Goal: Check status: Check status

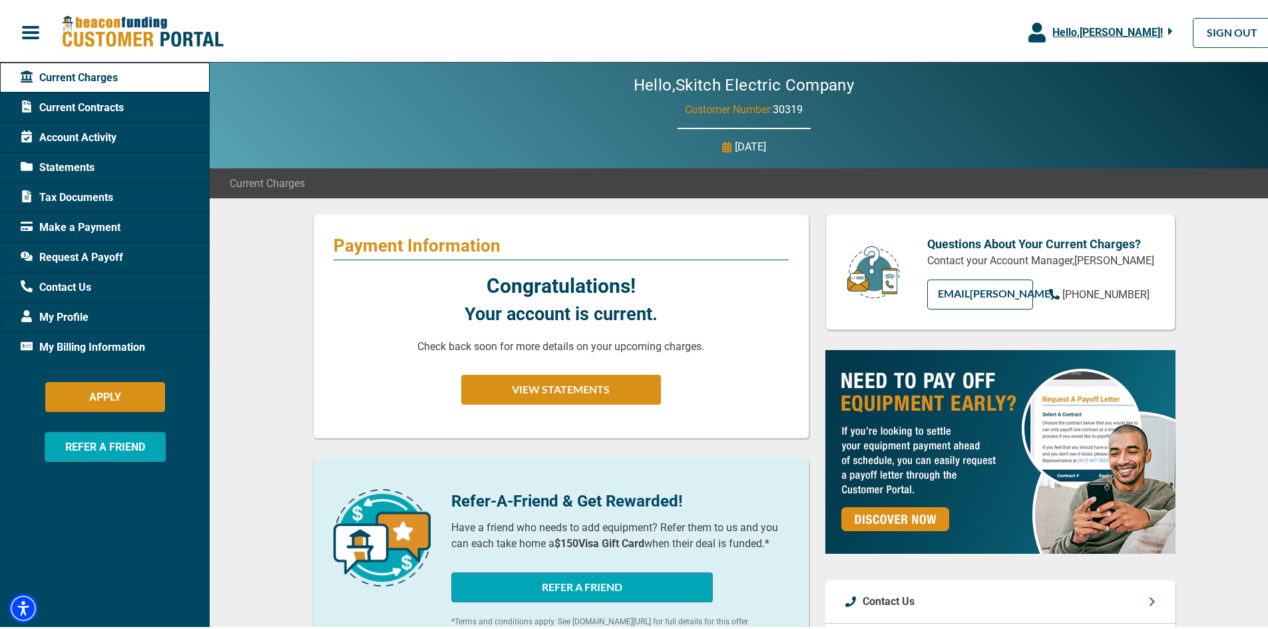
click at [84, 104] on span "Current Contracts" at bounding box center [72, 105] width 103 height 16
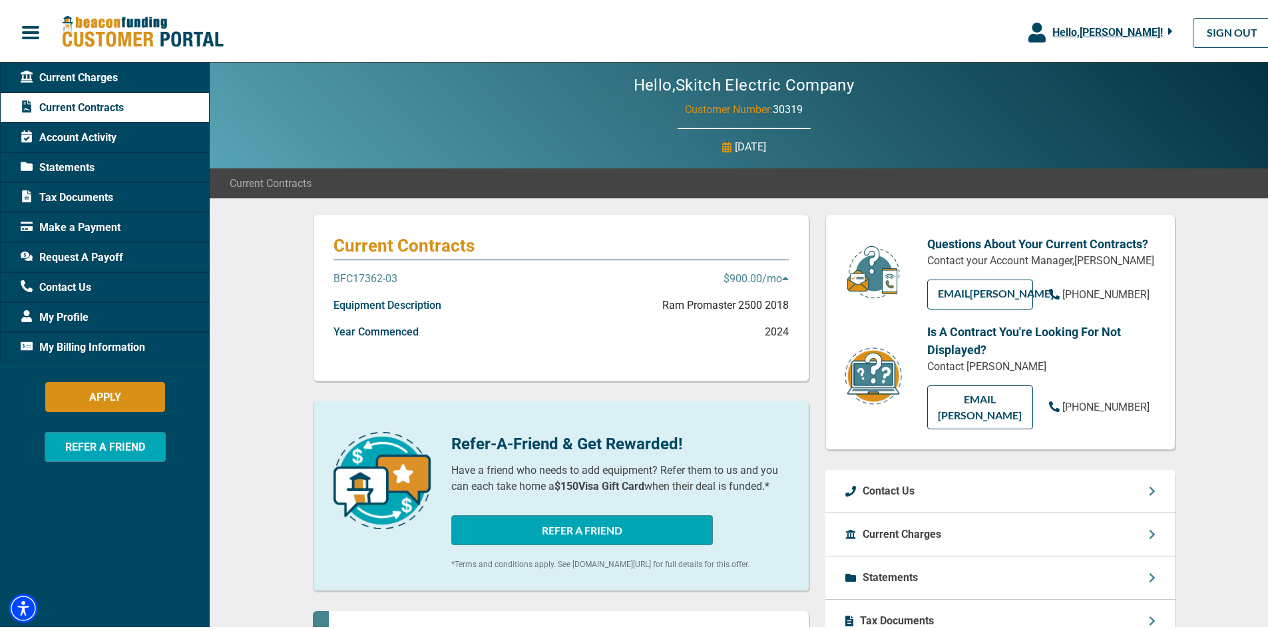
click at [339, 275] on p "BFC17362-03" at bounding box center [365, 276] width 64 height 16
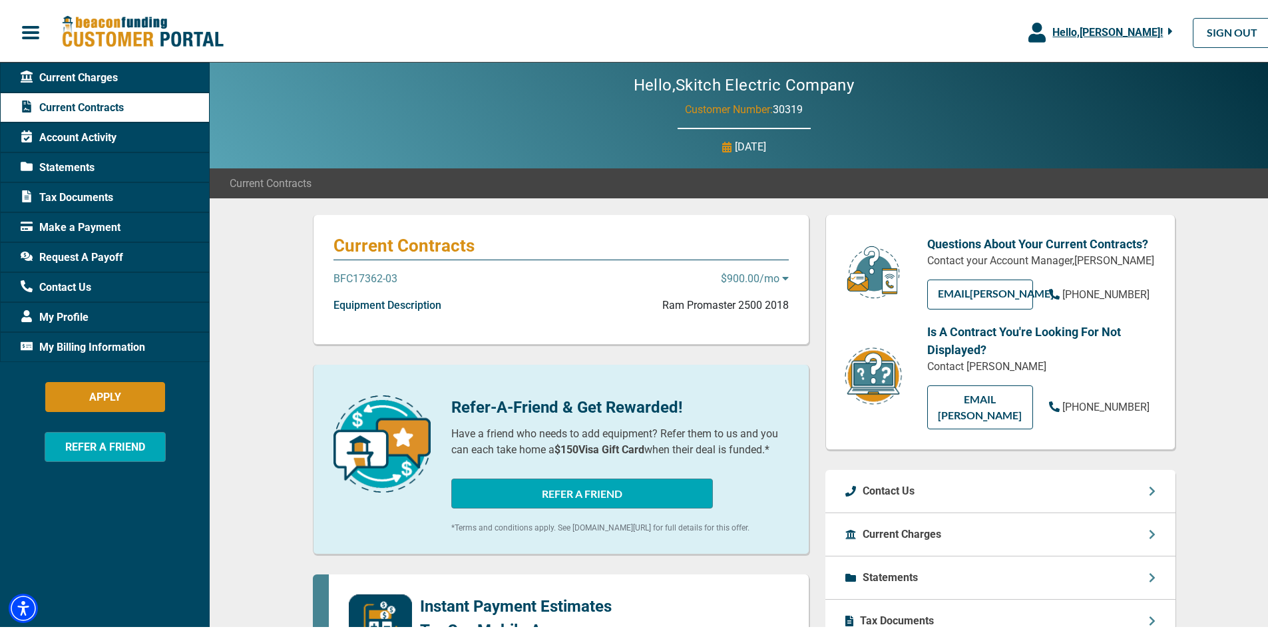
click at [342, 274] on p "BFC17362-03" at bounding box center [365, 276] width 64 height 16
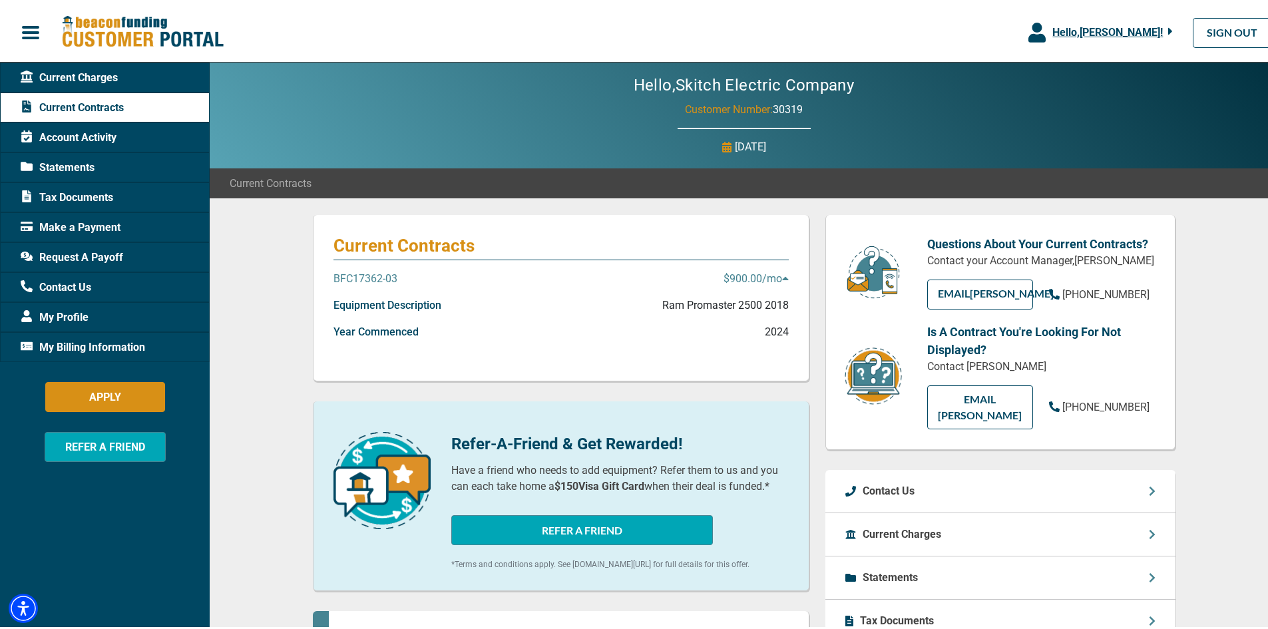
click at [72, 134] on span "Account Activity" at bounding box center [69, 135] width 96 height 16
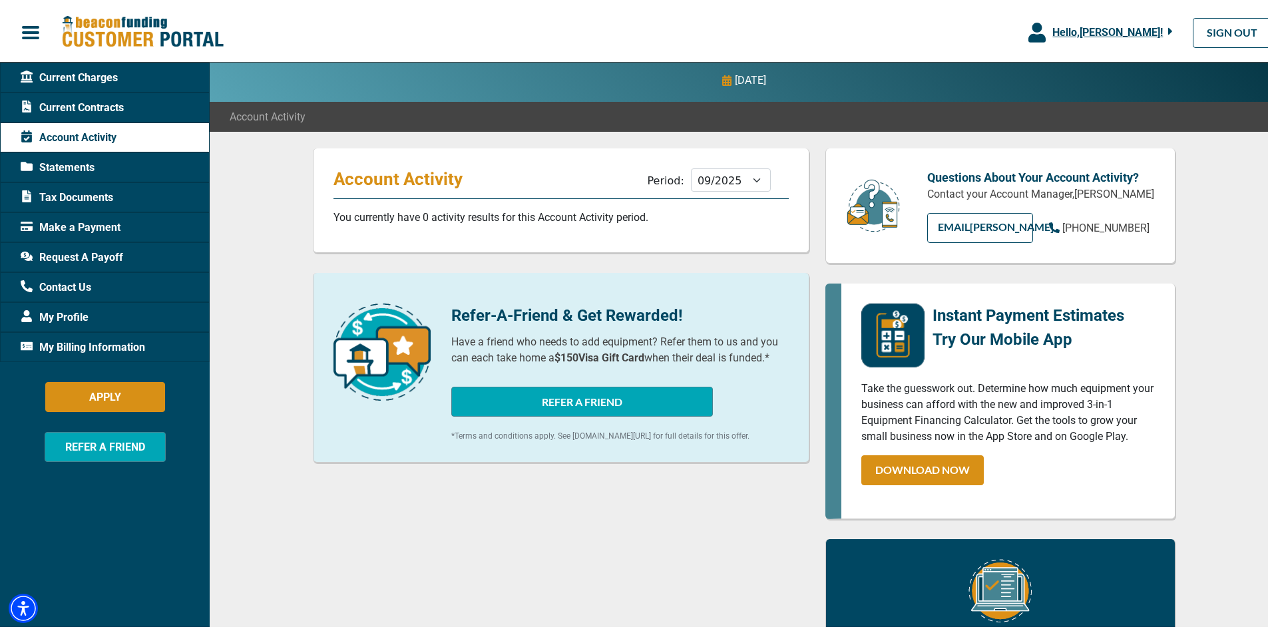
click at [91, 172] on span "Statements" at bounding box center [58, 165] width 74 height 16
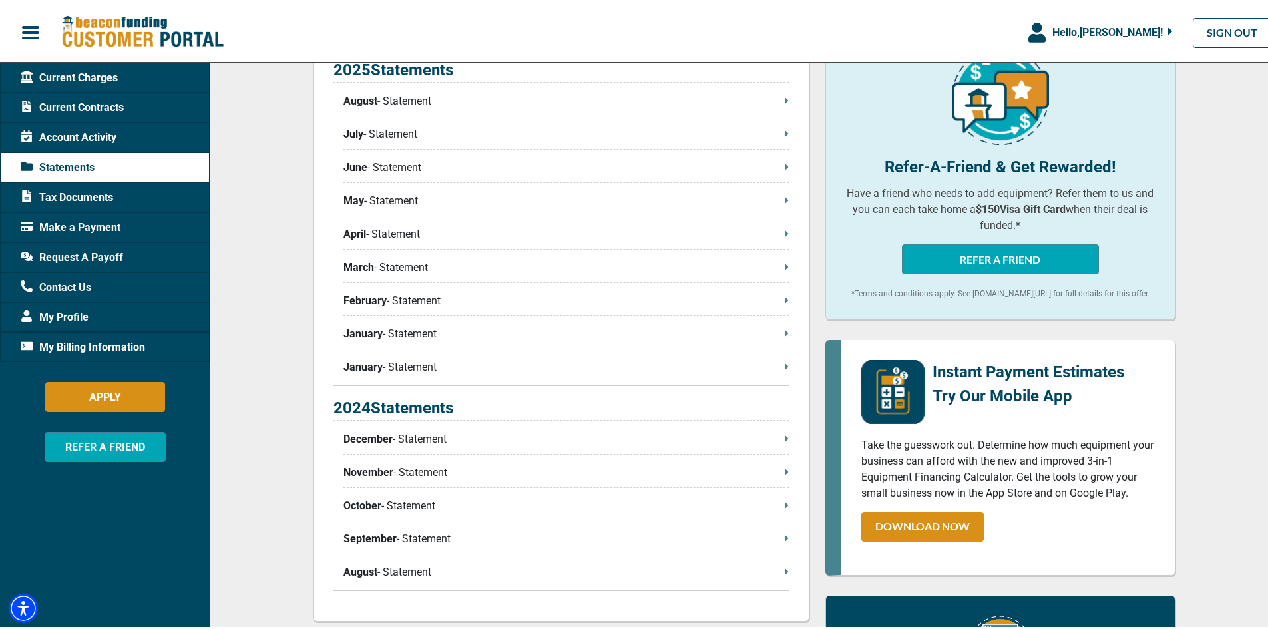
scroll to position [399, 0]
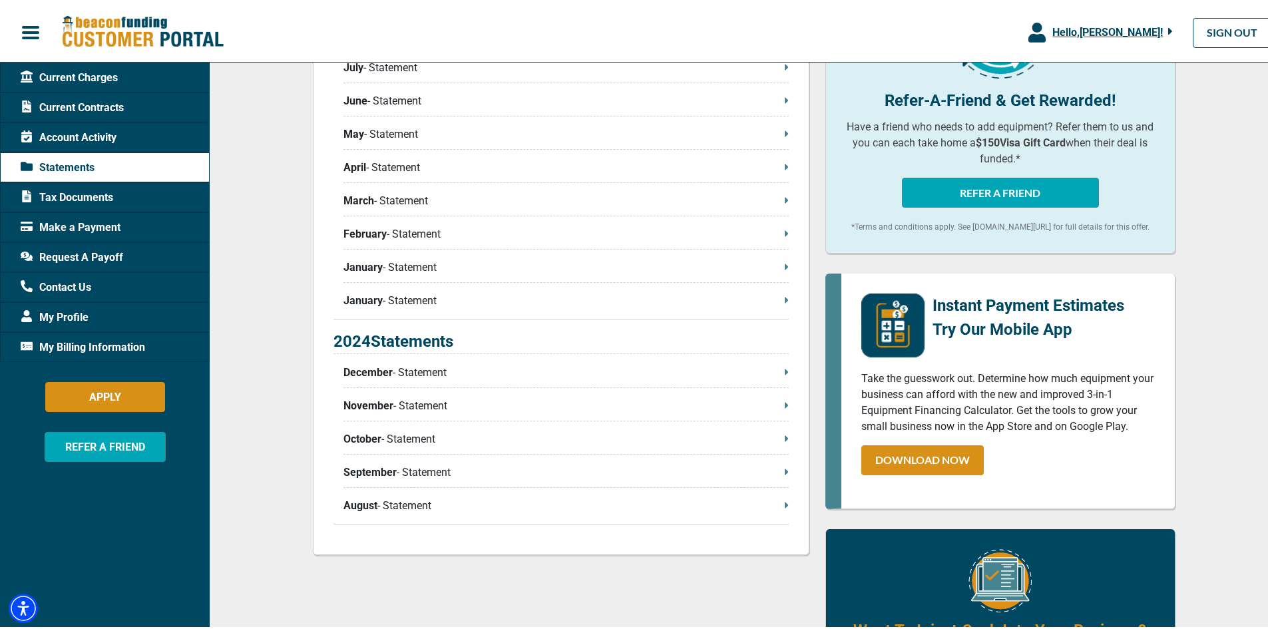
click at [615, 507] on p "August - Statement" at bounding box center [565, 503] width 445 height 16
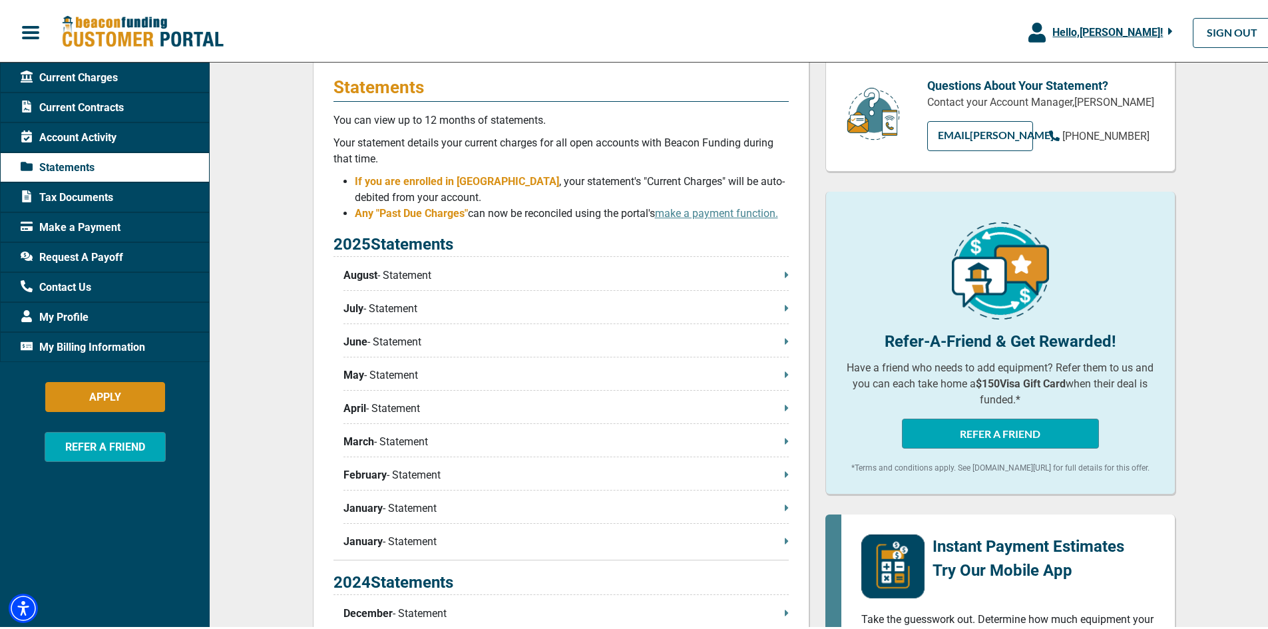
scroll to position [133, 0]
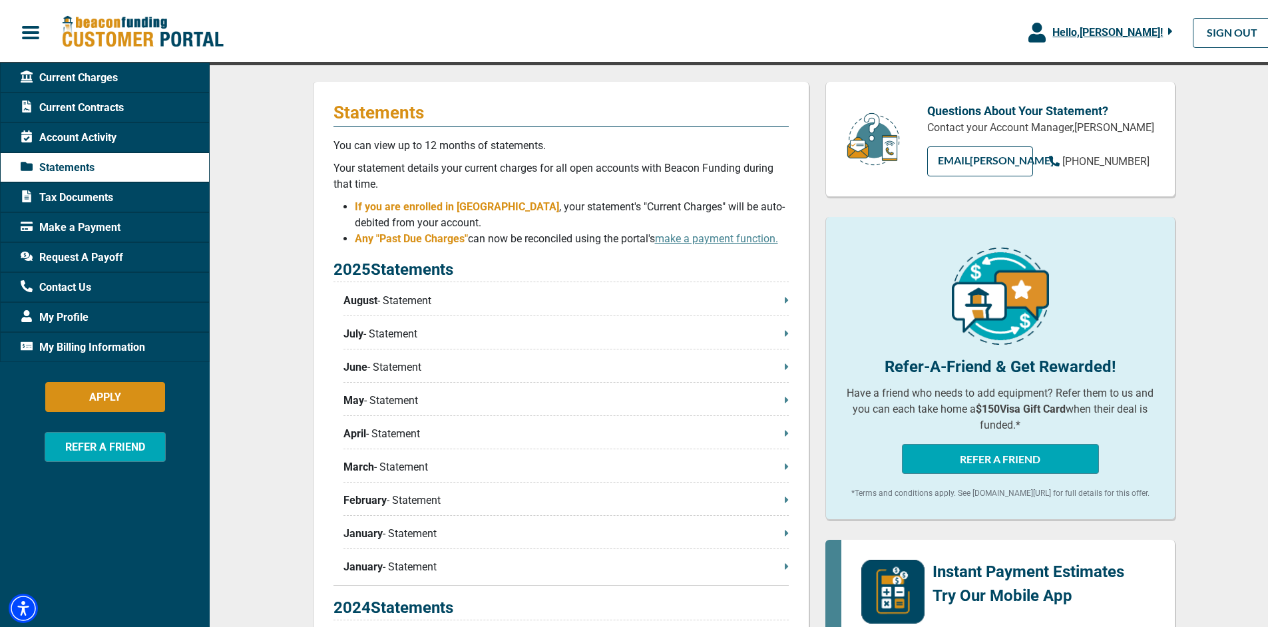
click at [30, 33] on span "button" at bounding box center [31, 30] width 20 height 20
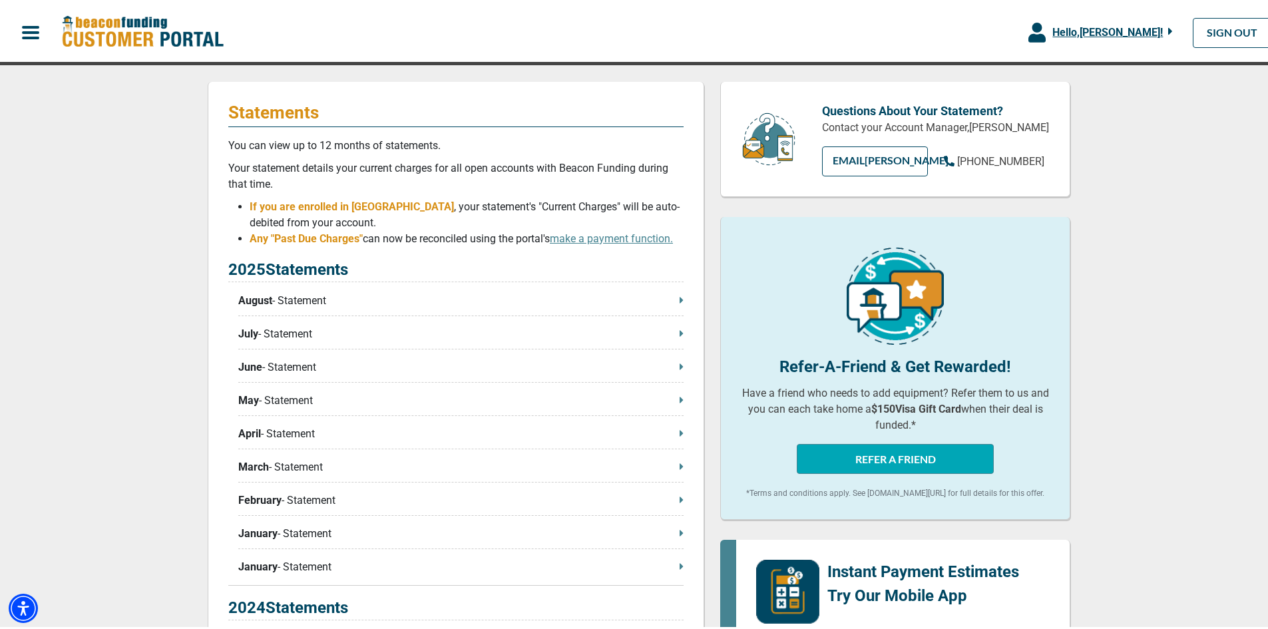
click at [30, 33] on span "button" at bounding box center [31, 30] width 20 height 20
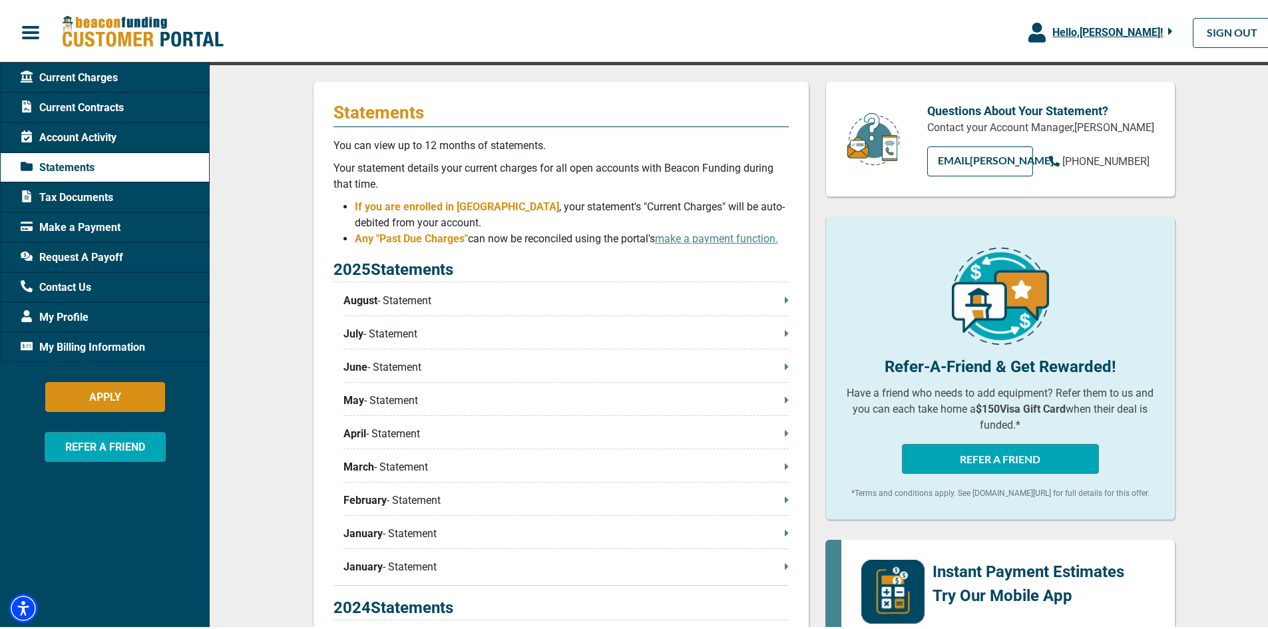
click at [84, 106] on span "Current Contracts" at bounding box center [72, 105] width 103 height 16
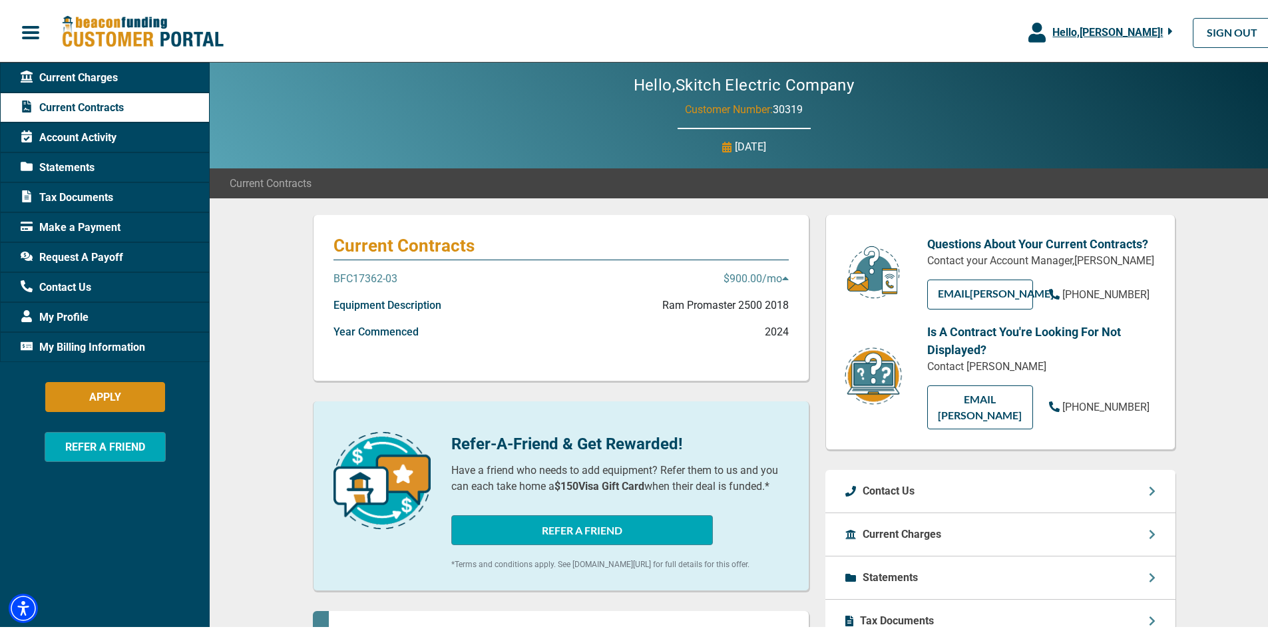
click at [769, 303] on p "Ram Promaster 2500 2018" at bounding box center [725, 303] width 126 height 16
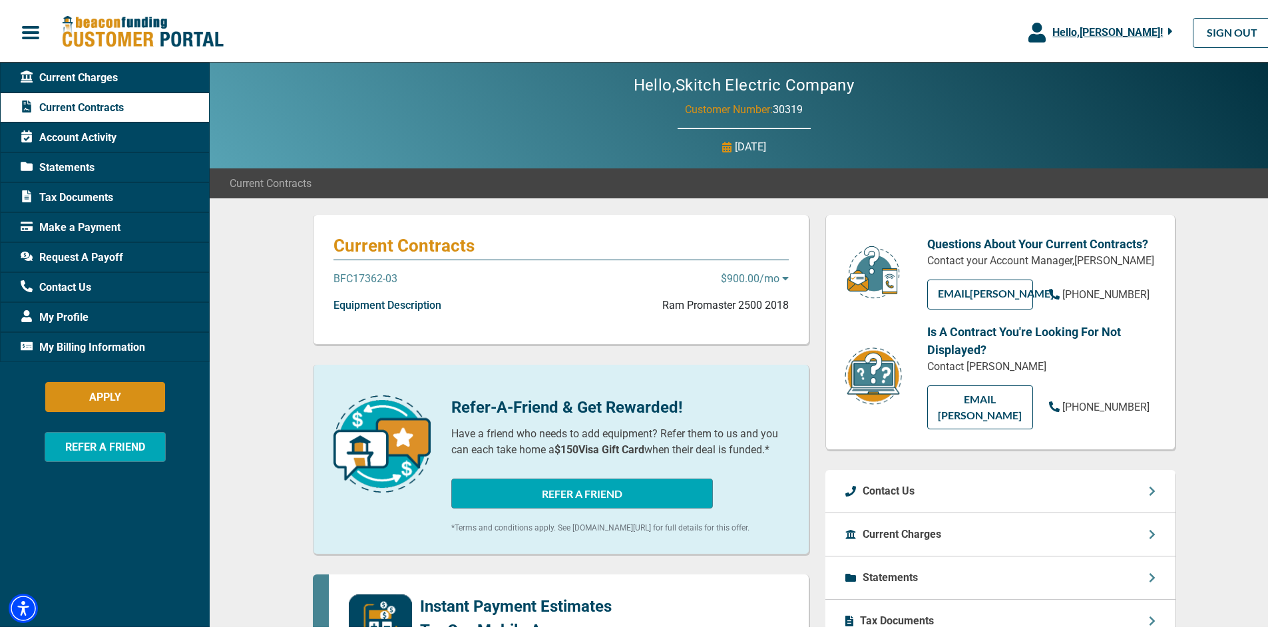
click at [769, 302] on p "Ram Promaster 2500 2018" at bounding box center [725, 303] width 126 height 16
